Goal: Task Accomplishment & Management: Complete application form

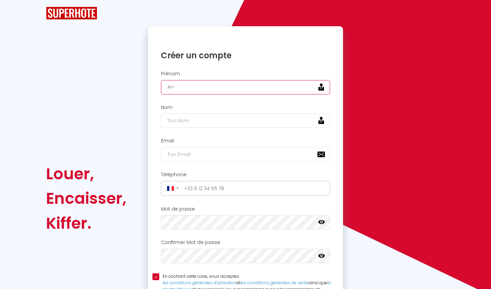
type input "A"
type input "[PERSON_NAME]"
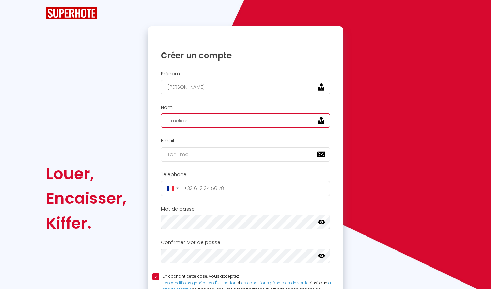
type input "amelioz"
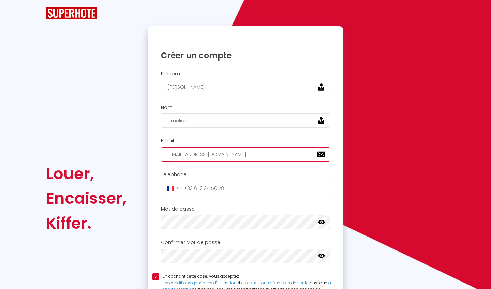
type input "[EMAIL_ADDRESS][DOMAIN_NAME]"
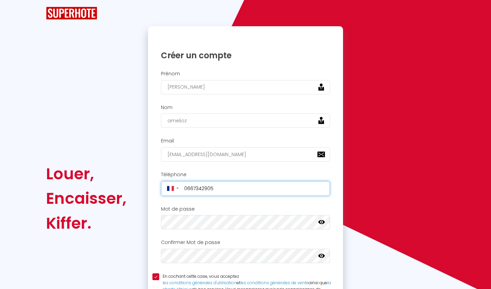
type input "+33667342905"
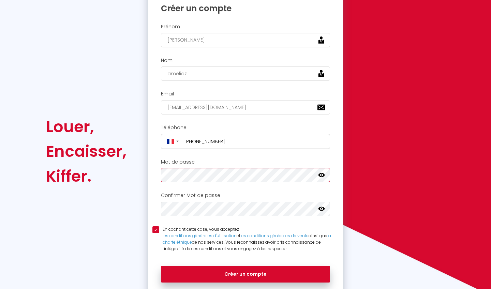
scroll to position [71, 0]
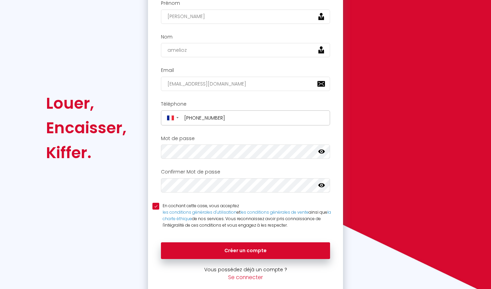
click at [321, 151] on icon at bounding box center [321, 151] width 7 height 7
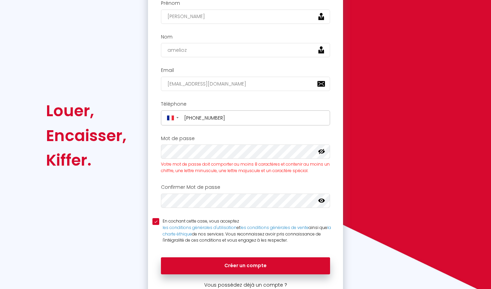
click at [323, 198] on icon at bounding box center [321, 200] width 7 height 7
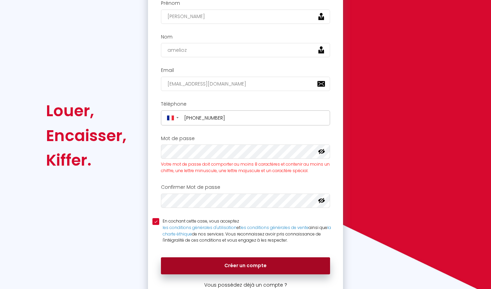
click at [211, 258] on button "Créer un compte" at bounding box center [245, 266] width 169 height 17
click at [228, 258] on button "Créer un compte" at bounding box center [245, 266] width 169 height 17
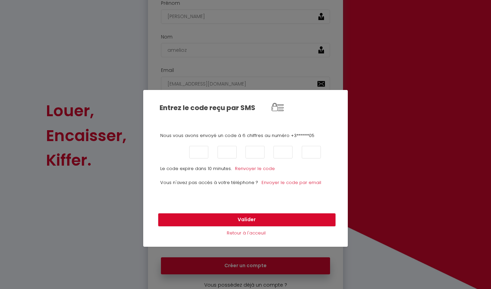
click at [169, 153] on input "text" at bounding box center [170, 152] width 19 height 13
type input "9"
type input "6"
type input "8"
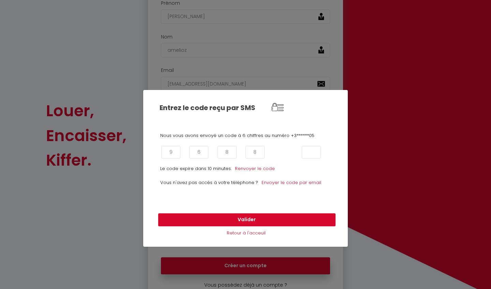
type input "8"
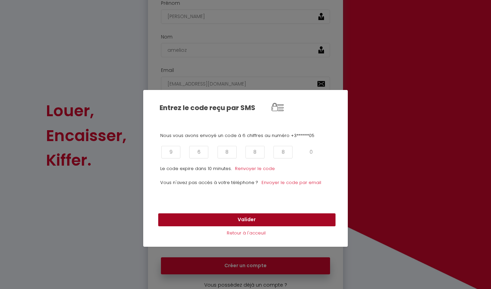
type input "0"
click at [179, 220] on button "Valider" at bounding box center [246, 220] width 177 height 13
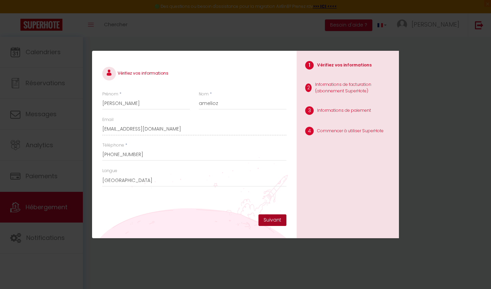
click at [279, 224] on button "Suivant" at bounding box center [273, 221] width 28 height 12
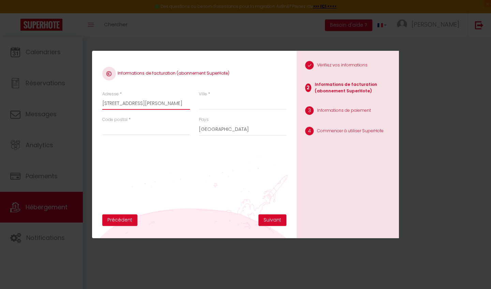
type input "108 rue goerge delperier"
type input "Tours"
type input "37000"
click at [274, 224] on button "Suivant" at bounding box center [273, 221] width 28 height 12
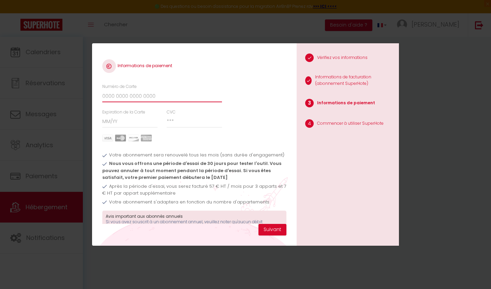
click at [169, 96] on input "Numéro de Carte" at bounding box center [162, 96] width 120 height 12
paste input "5167942790644786"
type input "51679427906447865167942790644786"
drag, startPoint x: 196, startPoint y: 98, endPoint x: 96, endPoint y: 96, distance: 100.0
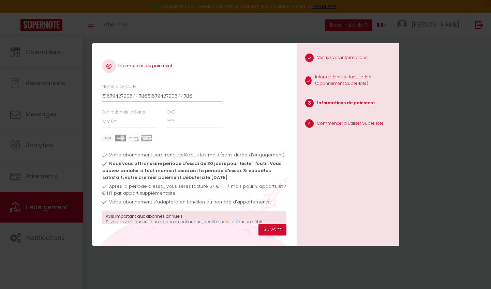
click at [96, 96] on div "Informations de paiement Numéro de Carte 51679427906447865167942790644786 Expir…" at bounding box center [194, 144] width 205 height 203
paste input "5167942790644786"
type input "5167942790644786"
click at [132, 119] on input "Expiration de la Carte" at bounding box center [130, 122] width 56 height 12
type input "05 / 30"
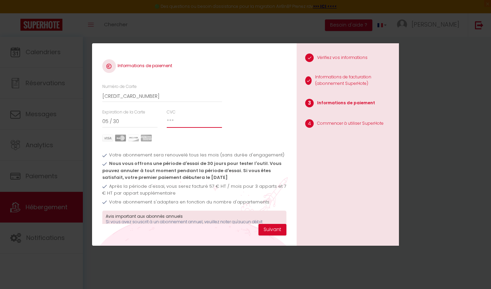
click at [198, 123] on input "CVC" at bounding box center [195, 122] width 56 height 12
type input "164"
click at [281, 228] on button "Suivant" at bounding box center [273, 230] width 28 height 12
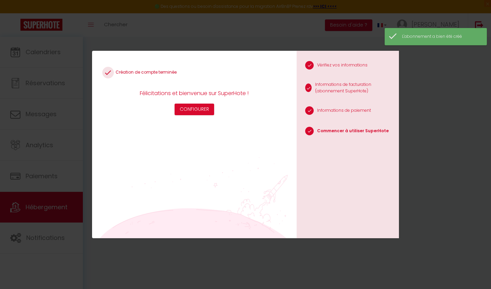
click at [415, 84] on div "Création de compte terminée Félicitations et bienvenue sur SuperHote ! Configur…" at bounding box center [245, 144] width 491 height 289
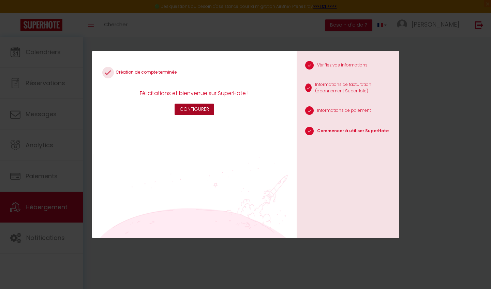
click at [186, 109] on button "Configurer" at bounding box center [195, 110] width 40 height 12
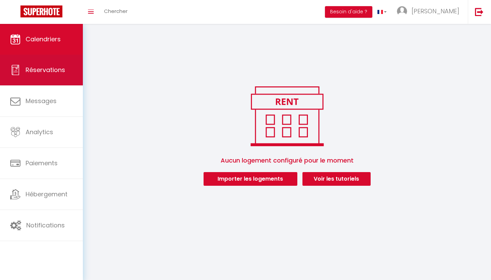
click at [60, 79] on link "Réservations" at bounding box center [41, 70] width 83 height 31
select select "not_cancelled"
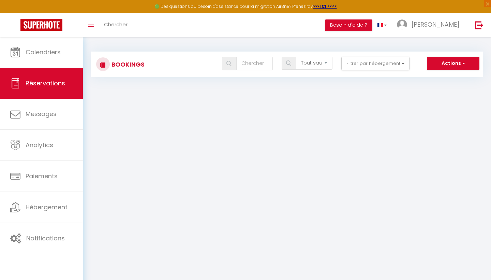
click at [450, 66] on button "Actions" at bounding box center [453, 64] width 53 height 14
click at [445, 76] on link "Nouvelle Réservation" at bounding box center [442, 78] width 73 height 9
select select
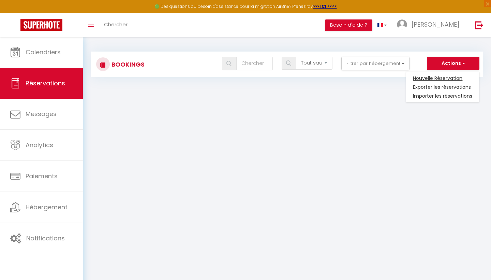
select select
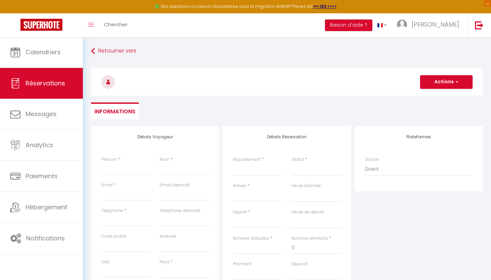
select select
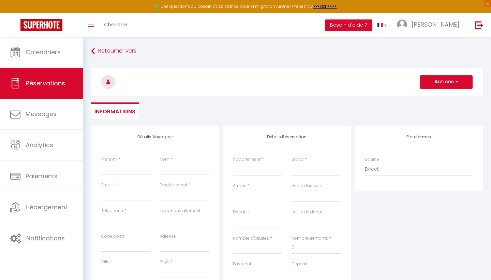
checkbox input "false"
select select
type input "[PERSON_NAME]"
select select
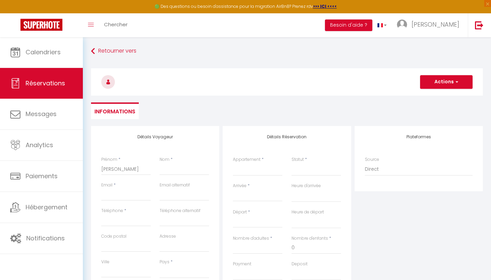
select select
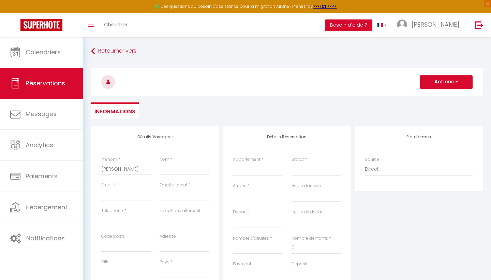
select select
checkbox input "false"
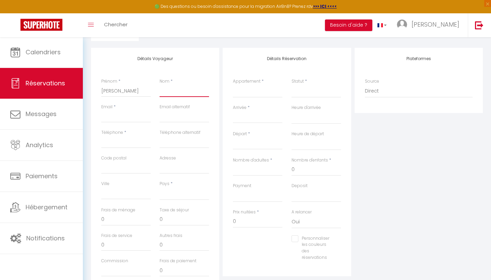
scroll to position [81, 0]
click at [251, 118] on input "Arrivée" at bounding box center [257, 114] width 49 height 9
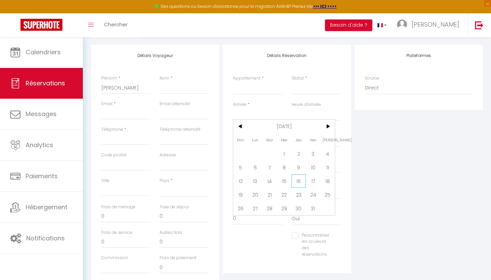
click at [301, 179] on span "16" at bounding box center [299, 181] width 15 height 14
select select
type input "Jeu 16 Octobre 2025"
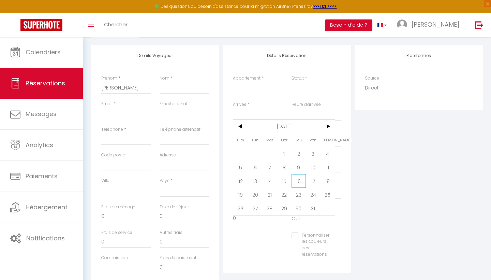
select select
type input "Ven 17 Octobre 2025"
select select
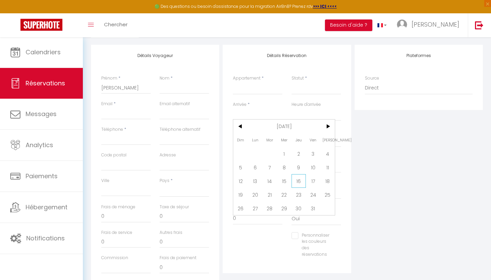
checkbox input "false"
click at [262, 138] on input "Ven 17 Octobre 2025" at bounding box center [257, 140] width 49 height 9
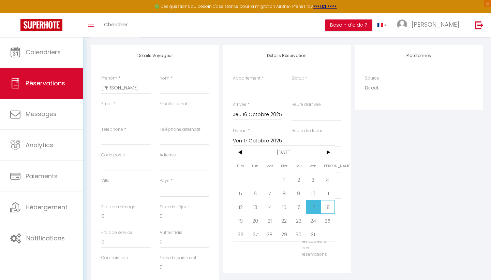
click at [326, 210] on span "18" at bounding box center [328, 207] width 15 height 14
select select
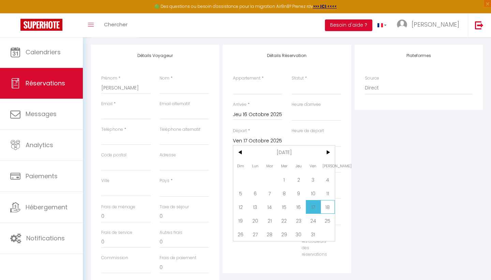
type input "Sam 18 Octobre 2025"
select select
checkbox input "false"
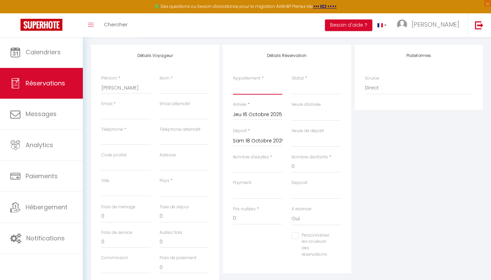
click at [252, 89] on select "Type" at bounding box center [257, 88] width 49 height 13
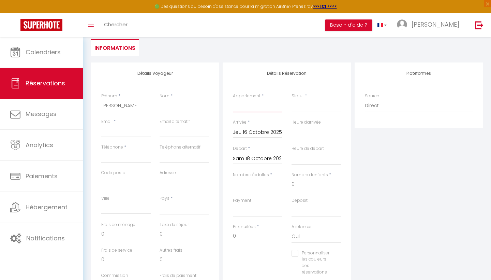
scroll to position [124, 0]
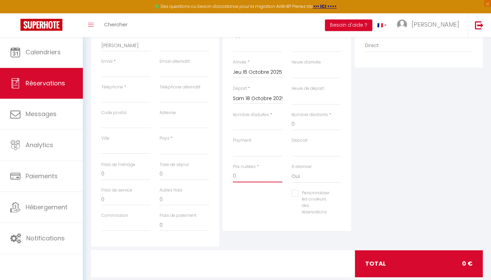
click at [250, 174] on input "0" at bounding box center [257, 176] width 49 height 12
select select
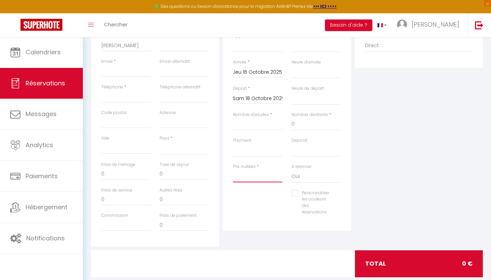
select select
checkbox input "false"
type input "1"
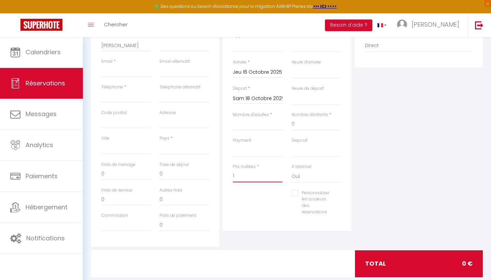
select select
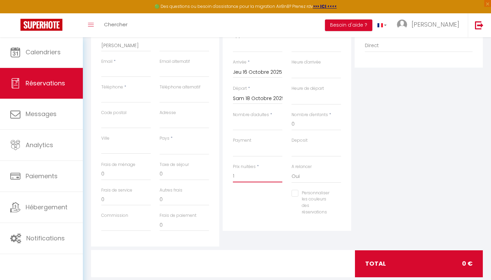
select select
checkbox input "false"
type input "15"
select select
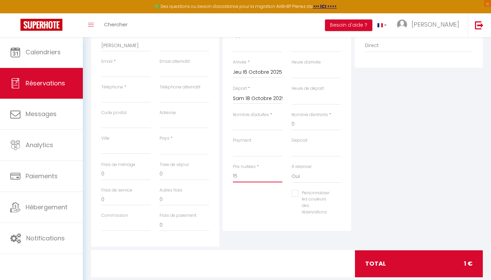
select select
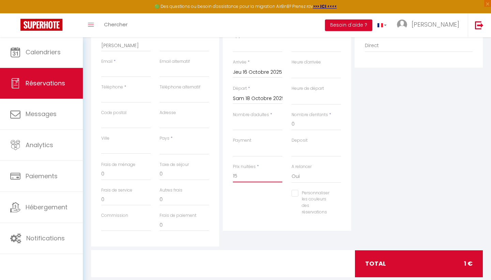
select select
checkbox input "false"
type input "150"
select select
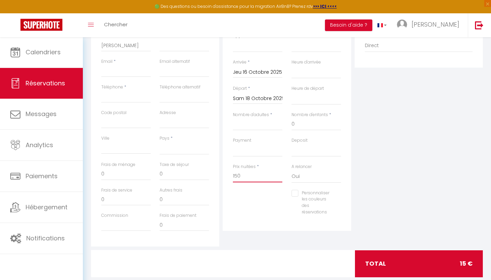
select select
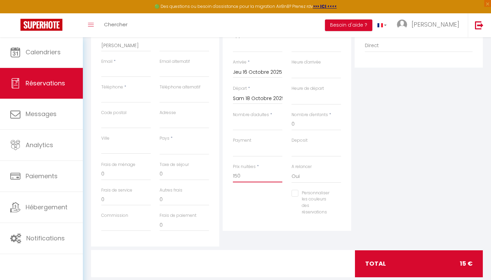
checkbox input "false"
type input "150"
click at [119, 171] on input "0" at bounding box center [125, 174] width 49 height 12
select select
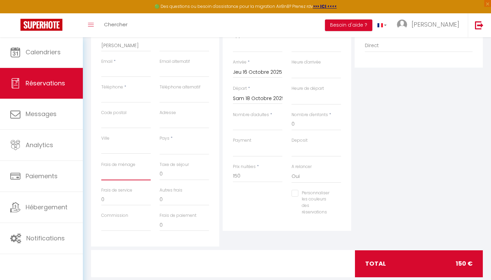
select select
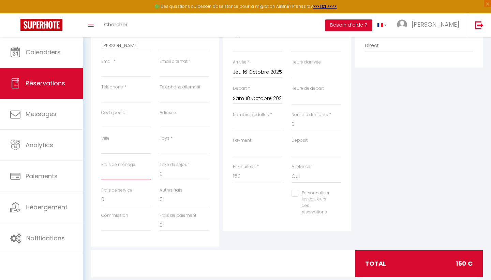
checkbox input "false"
type input "3"
select select
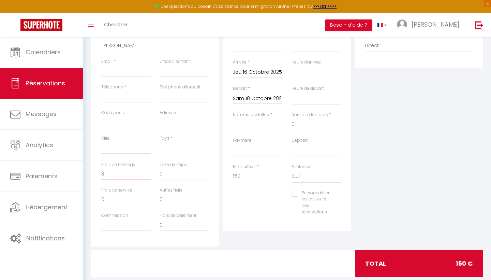
select select
checkbox input "false"
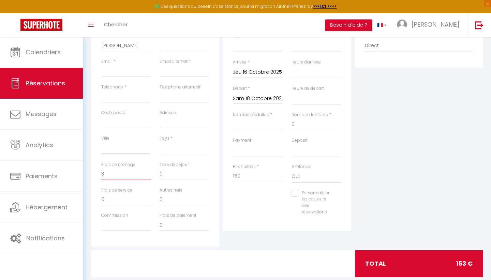
type input "35"
select select
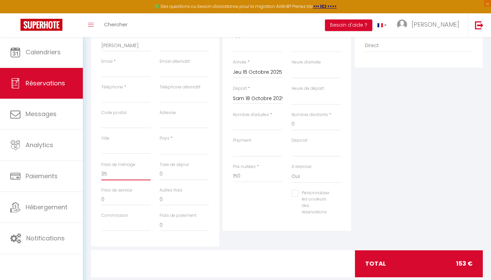
select select
checkbox input "false"
type input "35"
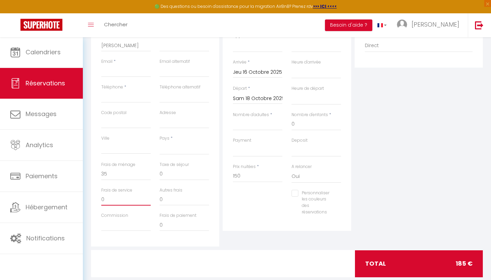
click at [117, 196] on input "0" at bounding box center [125, 199] width 49 height 12
click at [122, 220] on input "Commission" at bounding box center [125, 225] width 49 height 12
type input "1"
select select
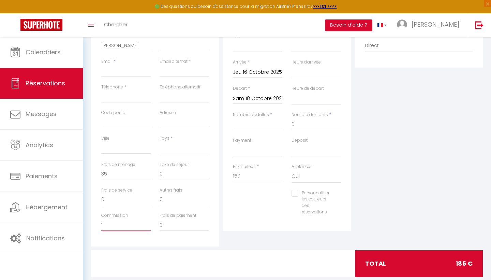
select select
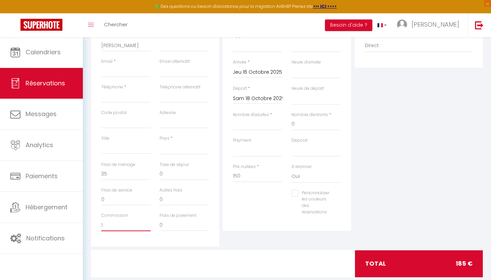
checkbox input "false"
type input "15"
select select
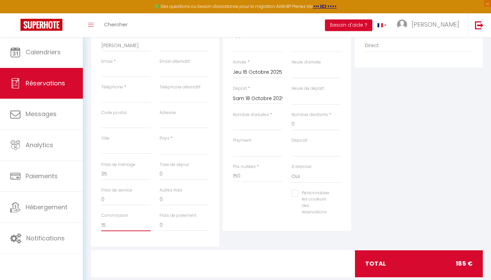
select select
checkbox input "false"
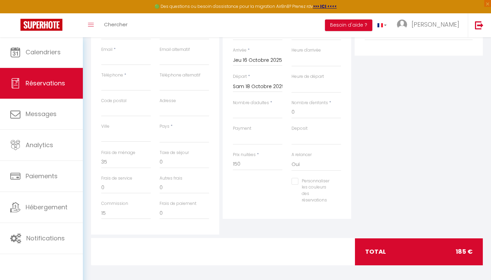
scroll to position [135, 0]
type input "15"
click at [406, 244] on div "total 185 €" at bounding box center [419, 252] width 128 height 27
click at [409, 253] on div "total 185 €" at bounding box center [419, 252] width 128 height 27
click at [427, 245] on div "total 185 €" at bounding box center [419, 252] width 128 height 27
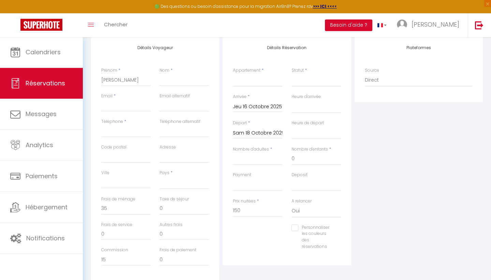
scroll to position [106, 0]
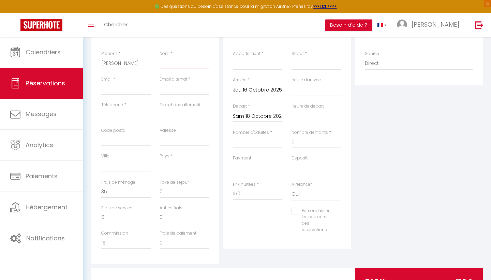
click at [165, 69] on input "Nom" at bounding box center [184, 63] width 49 height 12
type input "a"
select select
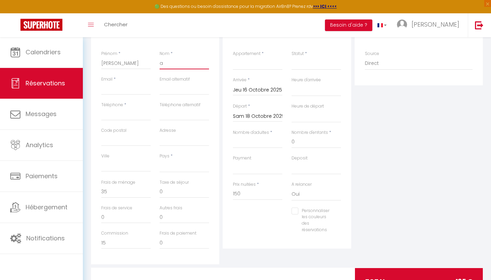
select select
checkbox input "false"
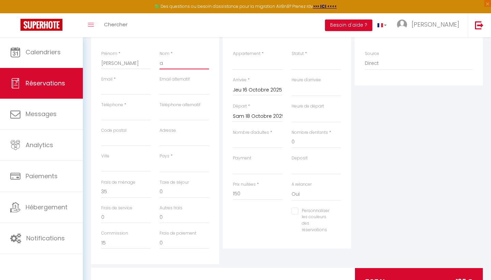
type input "ag"
select select
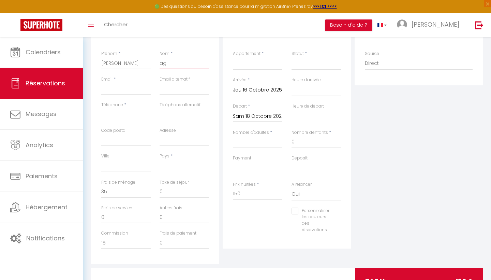
select select
checkbox input "false"
type input "aga"
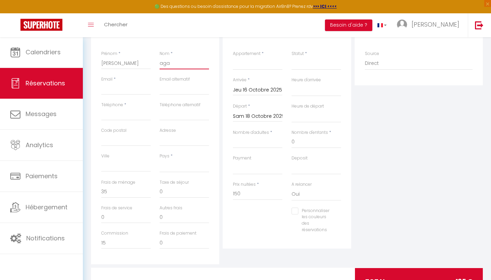
select select
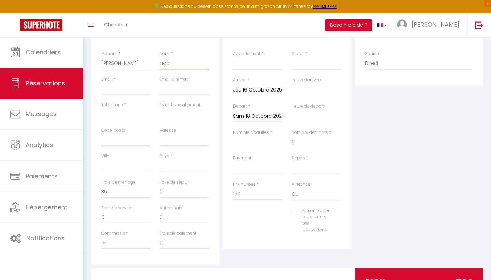
select select
checkbox input "false"
type input "agad"
select select
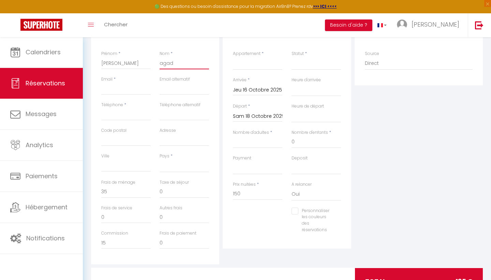
select select
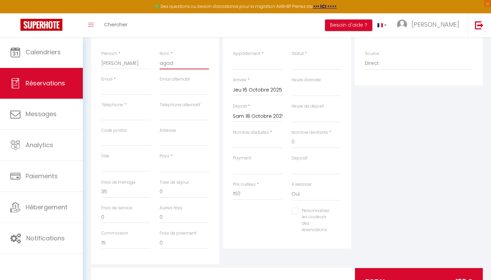
select select
checkbox input "false"
type input "agadi"
select select
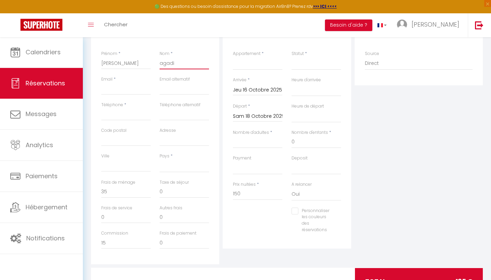
select select
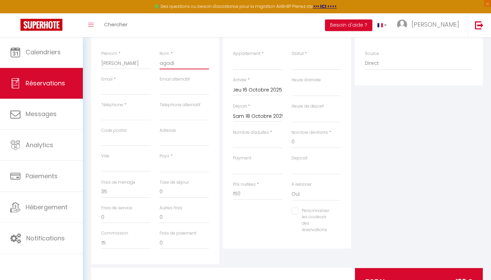
checkbox input "false"
type input "agadir"
select select
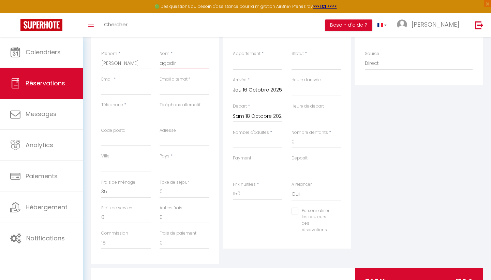
select select
checkbox input "false"
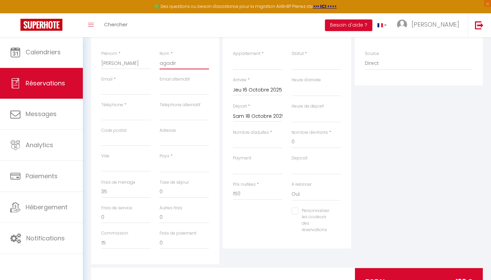
type input "agadir"
type input "Hello"
select select
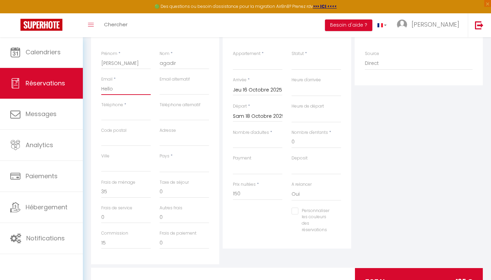
select select
checkbox input "false"
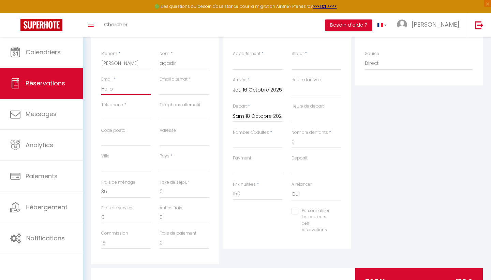
type input "Hello@"
select select
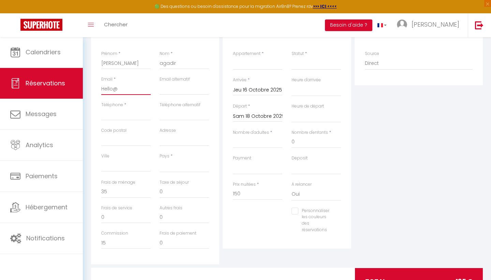
select select
checkbox input "false"
type input "Hello@g"
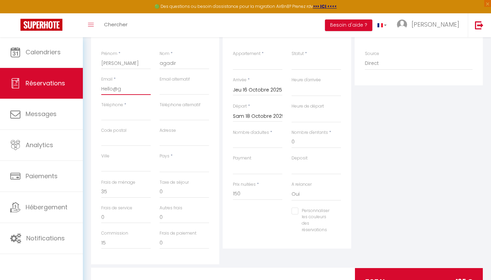
select select
click at [308, 143] on input "0" at bounding box center [316, 142] width 49 height 12
click at [259, 64] on select "Type" at bounding box center [257, 63] width 49 height 13
click at [382, 270] on div "total 185 €" at bounding box center [419, 281] width 128 height 27
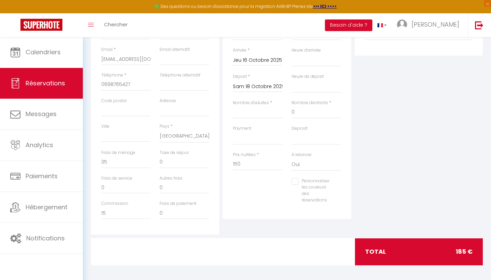
scroll to position [135, 0]
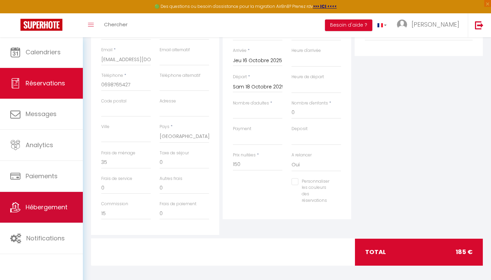
click at [38, 219] on link "Hébergement" at bounding box center [41, 207] width 83 height 31
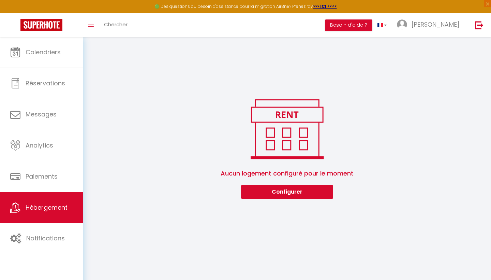
click at [289, 193] on button "Configurer" at bounding box center [287, 192] width 92 height 14
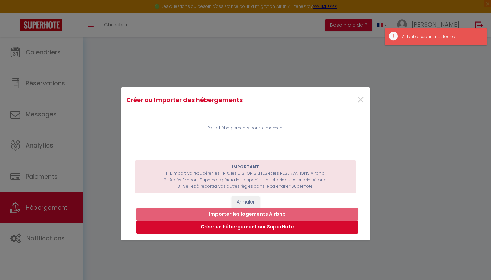
click at [244, 228] on button "Créer un hébergement sur SuperHote" at bounding box center [247, 226] width 222 height 13
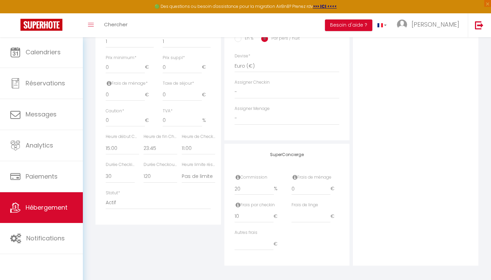
scroll to position [292, 0]
click at [329, 186] on input "1" at bounding box center [311, 189] width 39 height 12
click at [329, 186] on input "2" at bounding box center [311, 189] width 39 height 12
click at [329, 186] on input "3" at bounding box center [311, 189] width 39 height 12
click at [329, 186] on input "4" at bounding box center [311, 189] width 39 height 12
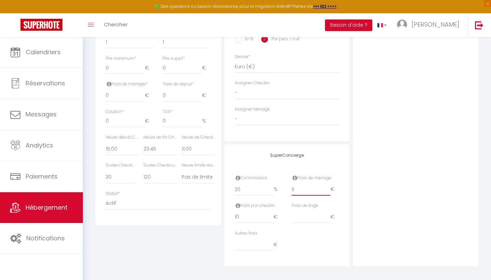
click at [329, 186] on input "5" at bounding box center [311, 189] width 39 height 12
click at [329, 186] on input "6" at bounding box center [311, 189] width 39 height 12
click at [329, 186] on input "7" at bounding box center [311, 189] width 39 height 12
click at [329, 186] on input "8" at bounding box center [311, 189] width 39 height 12
click at [329, 186] on input "9" at bounding box center [311, 189] width 39 height 12
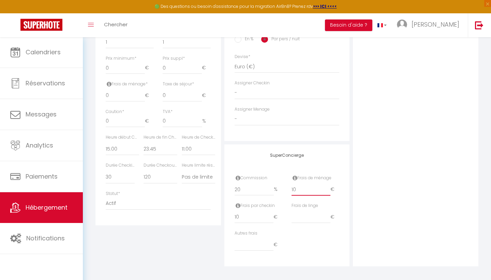
click at [329, 186] on input "10" at bounding box center [311, 189] width 39 height 12
click at [329, 186] on input "11" at bounding box center [311, 189] width 39 height 12
click at [329, 186] on input "12" at bounding box center [311, 189] width 39 height 12
click at [329, 186] on input "13" at bounding box center [311, 189] width 39 height 12
click at [329, 186] on input "14" at bounding box center [311, 189] width 39 height 12
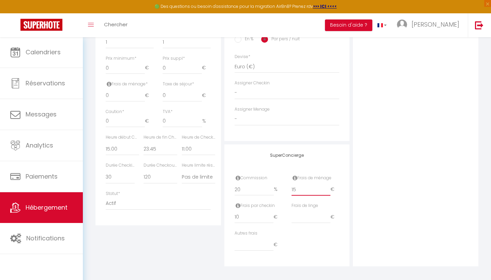
click at [329, 186] on input "15" at bounding box center [311, 189] width 39 height 12
click at [329, 186] on input "16" at bounding box center [311, 189] width 39 height 12
click at [329, 186] on input "17" at bounding box center [311, 189] width 39 height 12
click at [329, 186] on input "18" at bounding box center [311, 189] width 39 height 12
click at [329, 186] on input "19" at bounding box center [311, 189] width 39 height 12
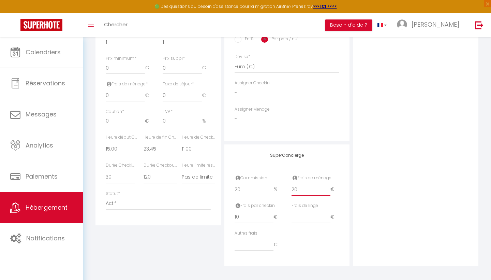
click at [329, 186] on input "20" at bounding box center [311, 189] width 39 height 12
click at [270, 212] on input "11" at bounding box center [254, 217] width 39 height 12
click at [270, 212] on input "12" at bounding box center [254, 217] width 39 height 12
click at [270, 212] on input "13" at bounding box center [254, 217] width 39 height 12
click at [270, 212] on input "14" at bounding box center [254, 217] width 39 height 12
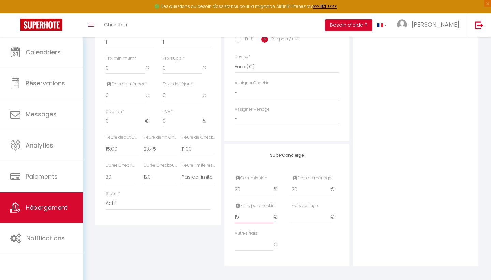
click at [270, 212] on input "15" at bounding box center [254, 217] width 39 height 12
click at [270, 212] on input "16" at bounding box center [254, 217] width 39 height 12
click at [270, 212] on input "17" at bounding box center [254, 217] width 39 height 12
click at [270, 212] on input "18" at bounding box center [254, 217] width 39 height 12
click at [270, 212] on input "19" at bounding box center [254, 217] width 39 height 12
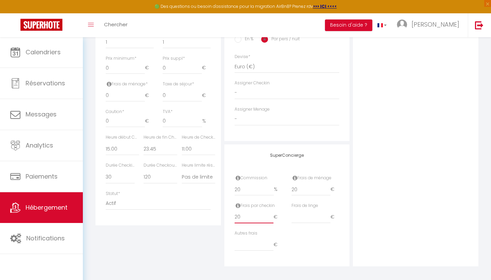
click at [270, 212] on input "20" at bounding box center [254, 217] width 39 height 12
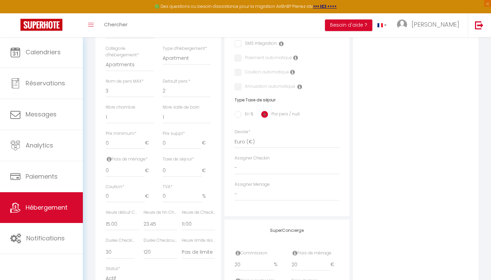
scroll to position [216, 0]
click at [118, 142] on input "0" at bounding box center [125, 144] width 39 height 12
click at [193, 140] on input "0" at bounding box center [182, 144] width 39 height 12
click at [124, 169] on input "0" at bounding box center [125, 172] width 39 height 12
click at [182, 169] on input "0" at bounding box center [182, 172] width 39 height 12
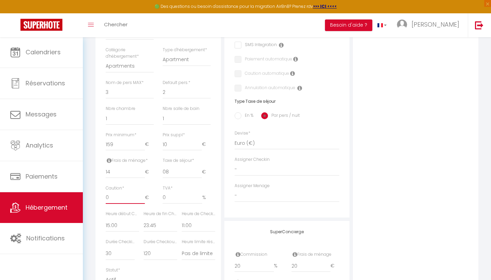
click at [120, 197] on input "0" at bounding box center [125, 197] width 39 height 12
click at [174, 194] on input "0" at bounding box center [183, 197] width 40 height 12
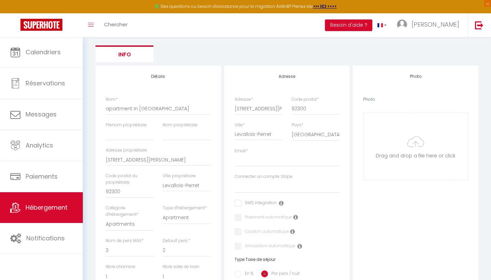
scroll to position [58, 0]
click at [253, 158] on input "Email *" at bounding box center [287, 160] width 105 height 12
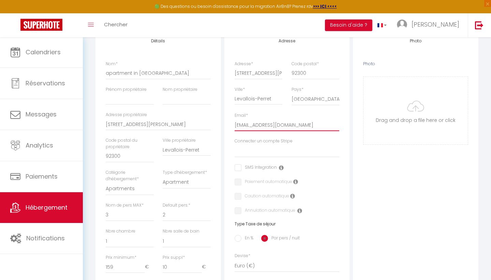
scroll to position [94, 0]
click at [236, 165] on input "checkbox" at bounding box center [256, 166] width 42 height 7
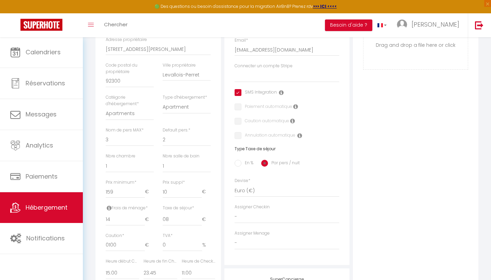
scroll to position [199, 0]
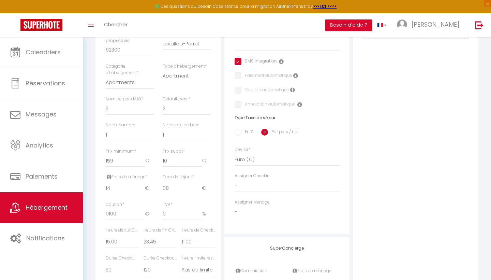
click at [240, 129] on input "En %" at bounding box center [238, 132] width 7 height 7
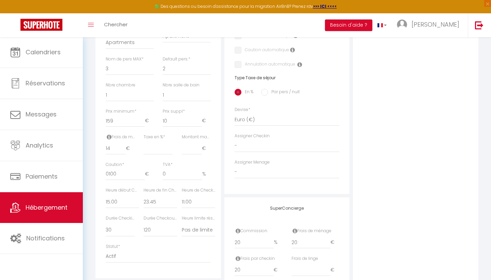
scroll to position [241, 0]
click at [263, 87] on input "Par pers / nuit" at bounding box center [264, 90] width 7 height 7
click at [165, 168] on input "0" at bounding box center [183, 172] width 40 height 12
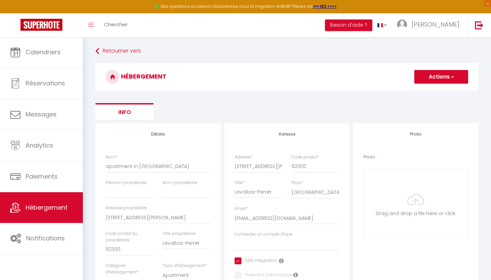
scroll to position [0, 0]
click at [395, 196] on input "Photo" at bounding box center [416, 204] width 104 height 68
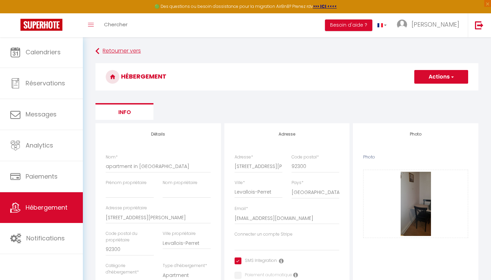
click at [111, 50] on link "Retourner vers" at bounding box center [287, 51] width 383 height 12
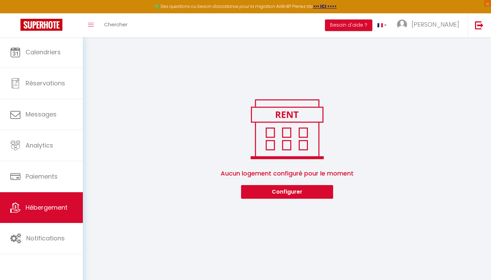
click at [266, 190] on button "Configurer" at bounding box center [287, 192] width 92 height 14
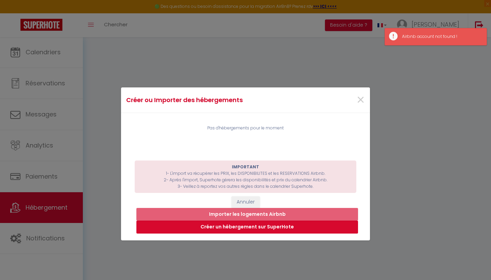
click at [254, 226] on button "Créer un hébergement sur SuperHote" at bounding box center [247, 226] width 222 height 13
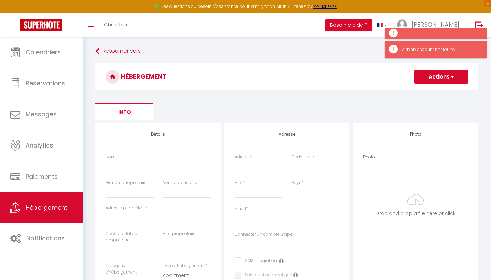
click at [440, 81] on button "Actions" at bounding box center [442, 77] width 54 height 14
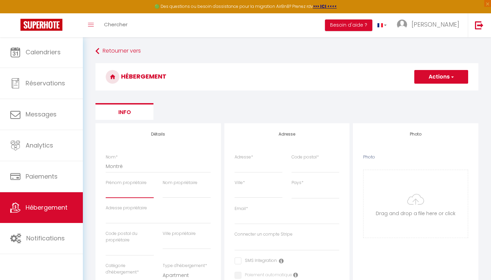
click at [129, 188] on input "Prénom propriétaire" at bounding box center [130, 192] width 48 height 12
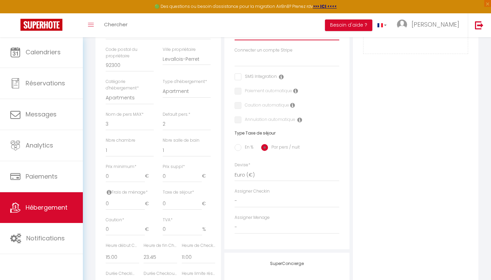
scroll to position [190, 0]
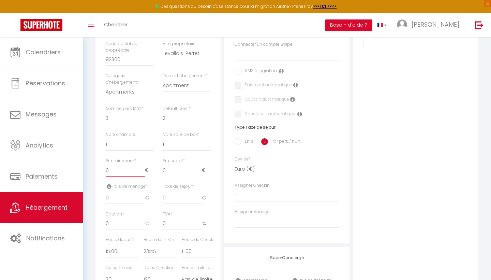
click at [122, 169] on input "0" at bounding box center [125, 170] width 39 height 12
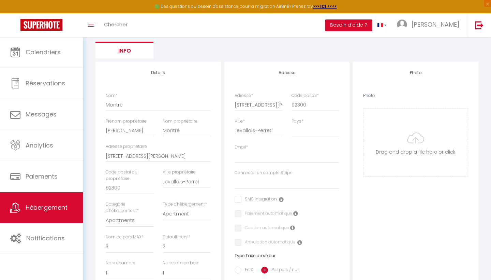
scroll to position [15, 0]
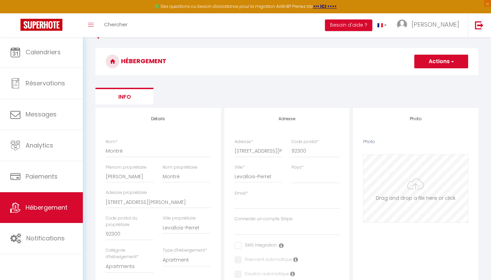
click at [437, 167] on input "Photo" at bounding box center [416, 189] width 104 height 68
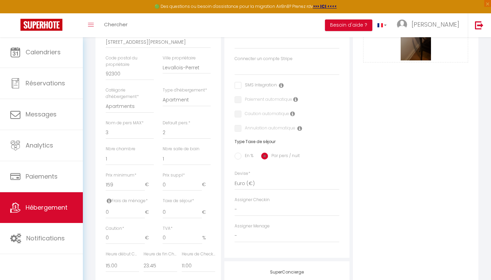
scroll to position [182, 0]
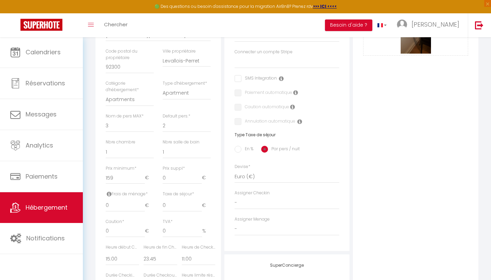
click at [240, 77] on input "checkbox" at bounding box center [256, 78] width 42 height 7
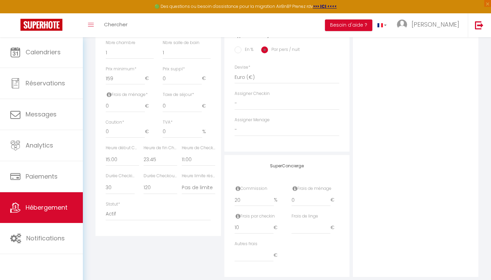
scroll to position [285, 0]
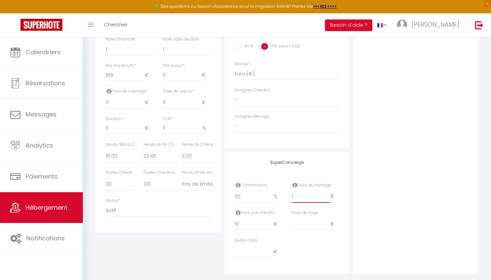
click at [329, 193] on input "1" at bounding box center [311, 196] width 39 height 12
click at [327, 193] on input "2" at bounding box center [311, 196] width 39 height 12
click at [327, 193] on input "3" at bounding box center [311, 196] width 39 height 12
click at [327, 193] on input "4" at bounding box center [311, 196] width 39 height 12
click at [327, 193] on input "5" at bounding box center [311, 196] width 39 height 12
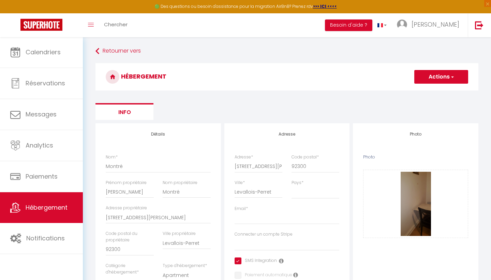
scroll to position [0, 0]
click at [452, 72] on button "Actions" at bounding box center [442, 77] width 54 height 14
click at [438, 91] on input "Enregistrer" at bounding box center [433, 91] width 25 height 7
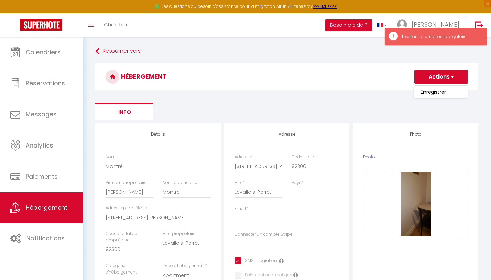
click at [129, 51] on link "Retourner vers" at bounding box center [287, 51] width 383 height 12
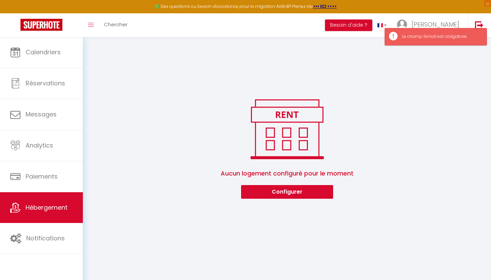
click at [28, 210] on span "Hébergement" at bounding box center [47, 207] width 42 height 9
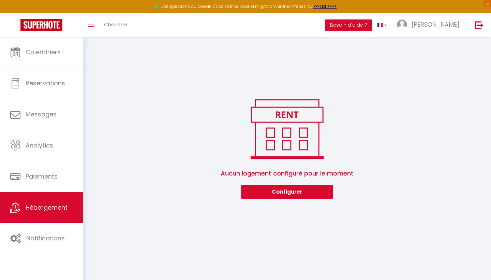
click at [272, 191] on button "Configurer" at bounding box center [287, 192] width 92 height 14
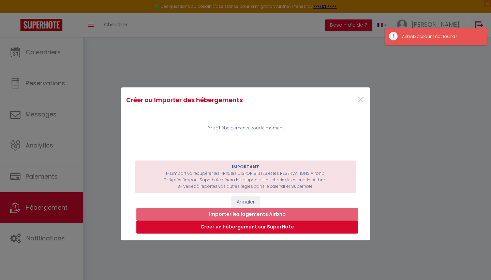
click at [246, 229] on button "Créer un hébergement sur SuperHote" at bounding box center [247, 226] width 222 height 13
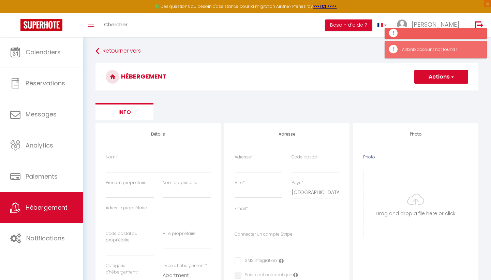
click at [436, 80] on button "Actions" at bounding box center [442, 77] width 54 height 14
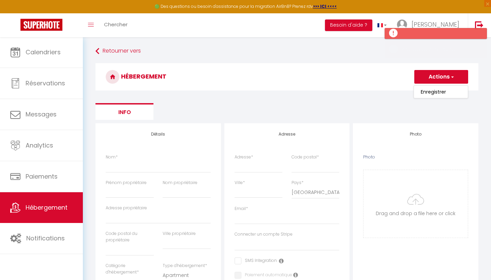
click at [374, 114] on ul "Info" at bounding box center [287, 111] width 383 height 17
click at [436, 78] on button "Actions" at bounding box center [442, 77] width 54 height 14
click at [280, 94] on div "HÉBERGEMENT Actions Enregistrer" at bounding box center [287, 78] width 383 height 31
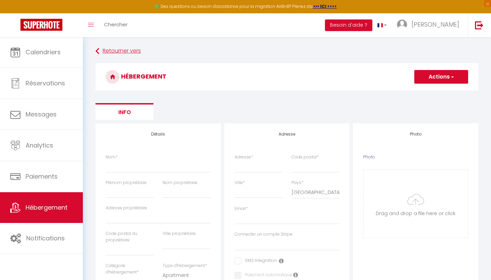
click at [121, 53] on link "Retourner vers" at bounding box center [287, 51] width 383 height 12
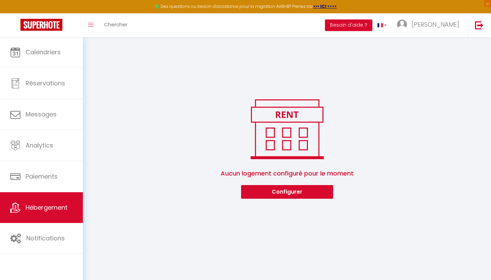
click at [281, 189] on button "Configurer" at bounding box center [287, 192] width 92 height 14
